Goal: Find specific page/section: Find specific page/section

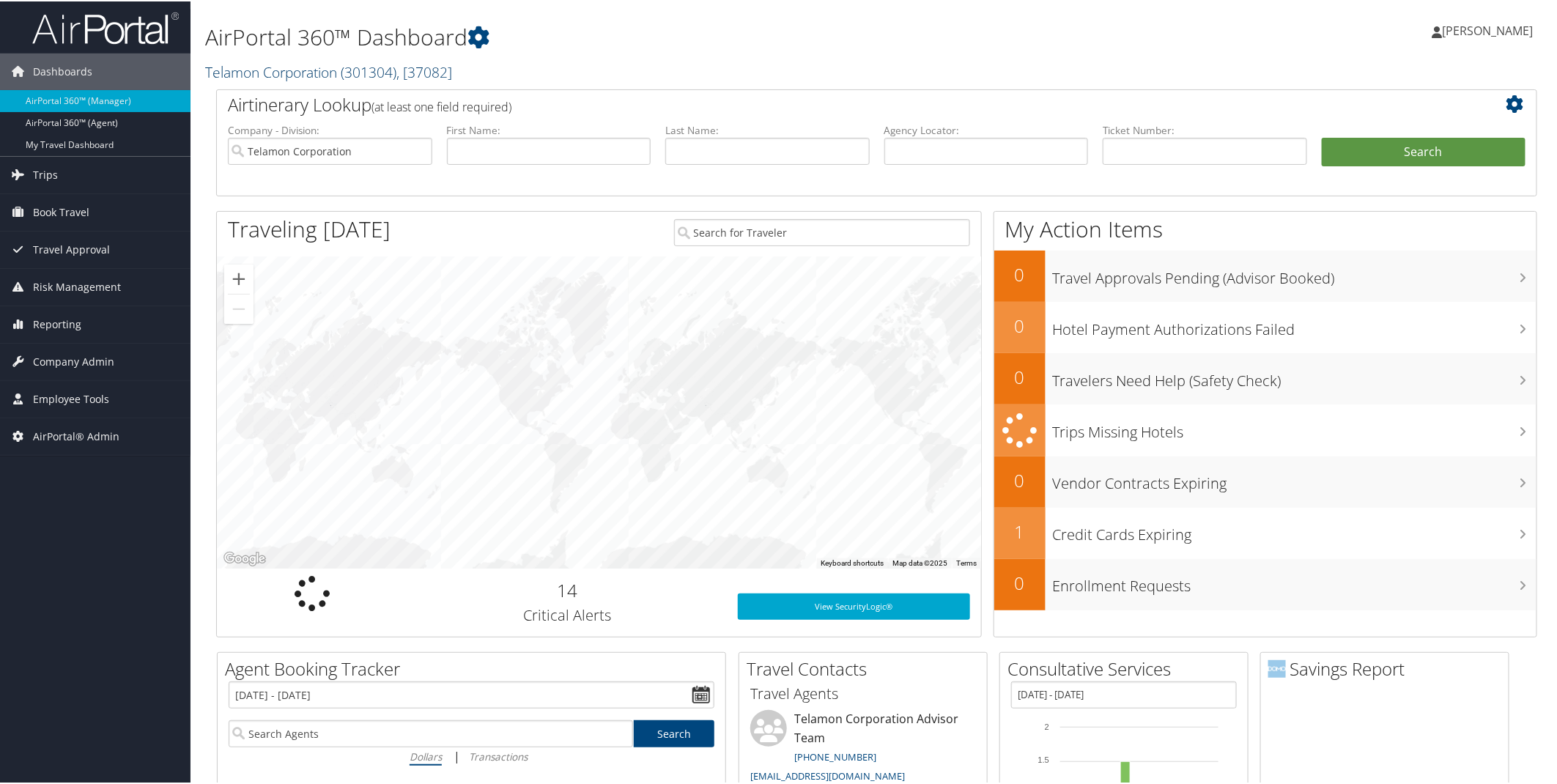
click at [411, 72] on span ", [ 37082 ]" at bounding box center [424, 71] width 56 height 20
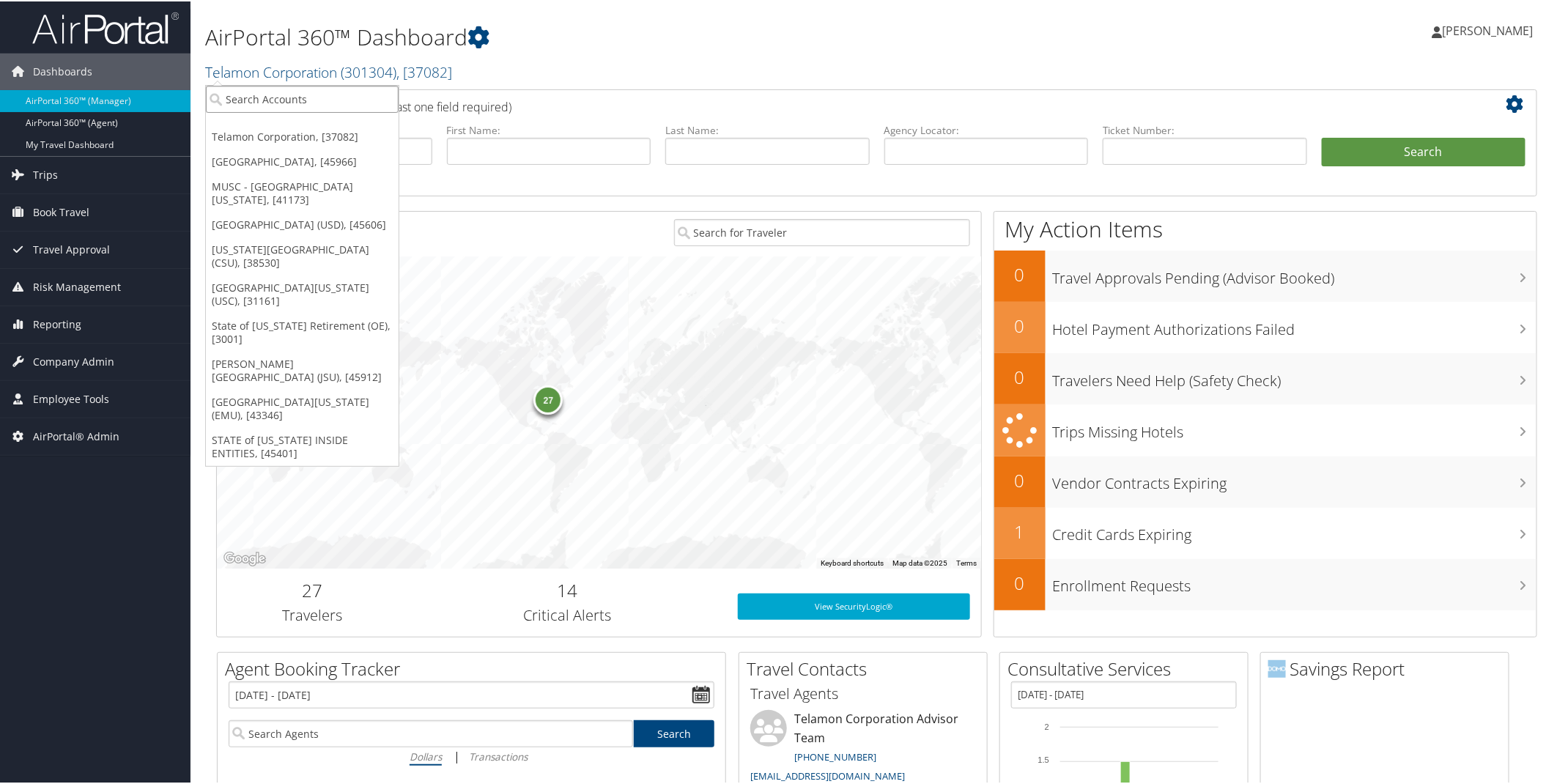
click at [259, 97] on input "search" at bounding box center [302, 98] width 193 height 27
type input "[GEOGRAPHIC_DATA]"
click at [265, 125] on div "[GEOGRAPHIC_DATA] (USD) (302028), [45606]" at bounding box center [355, 124] width 314 height 13
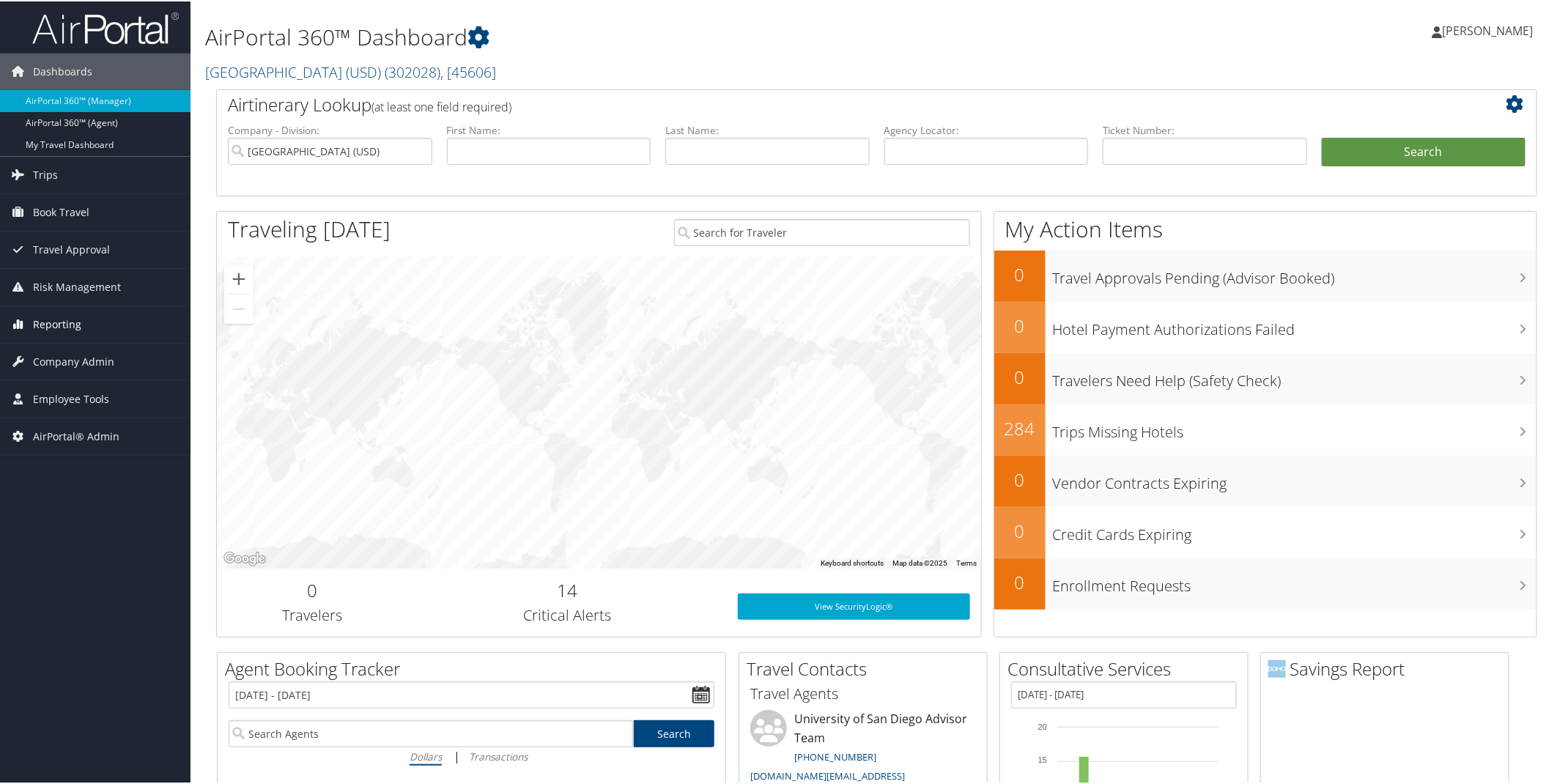
click at [63, 319] on span "Reporting" at bounding box center [57, 323] width 48 height 36
click at [53, 434] on link "Domo" at bounding box center [95, 440] width 190 height 22
